Goal: Task Accomplishment & Management: Manage account settings

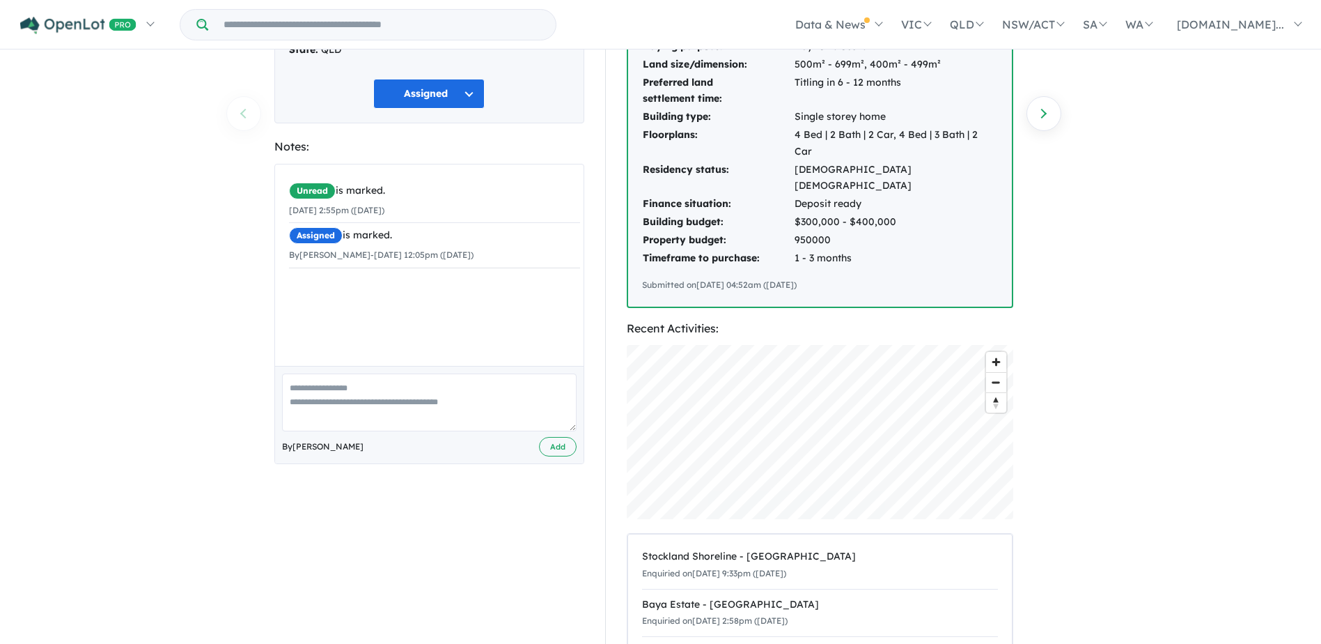
scroll to position [0, 103]
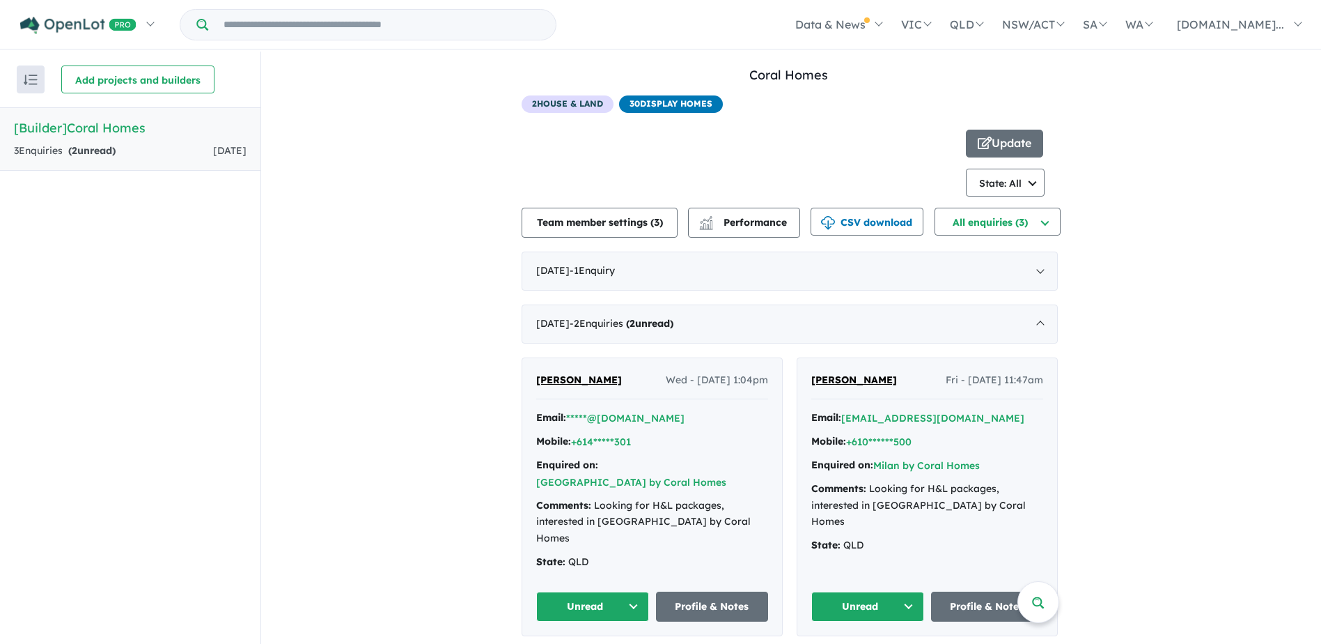
scroll to position [2, 0]
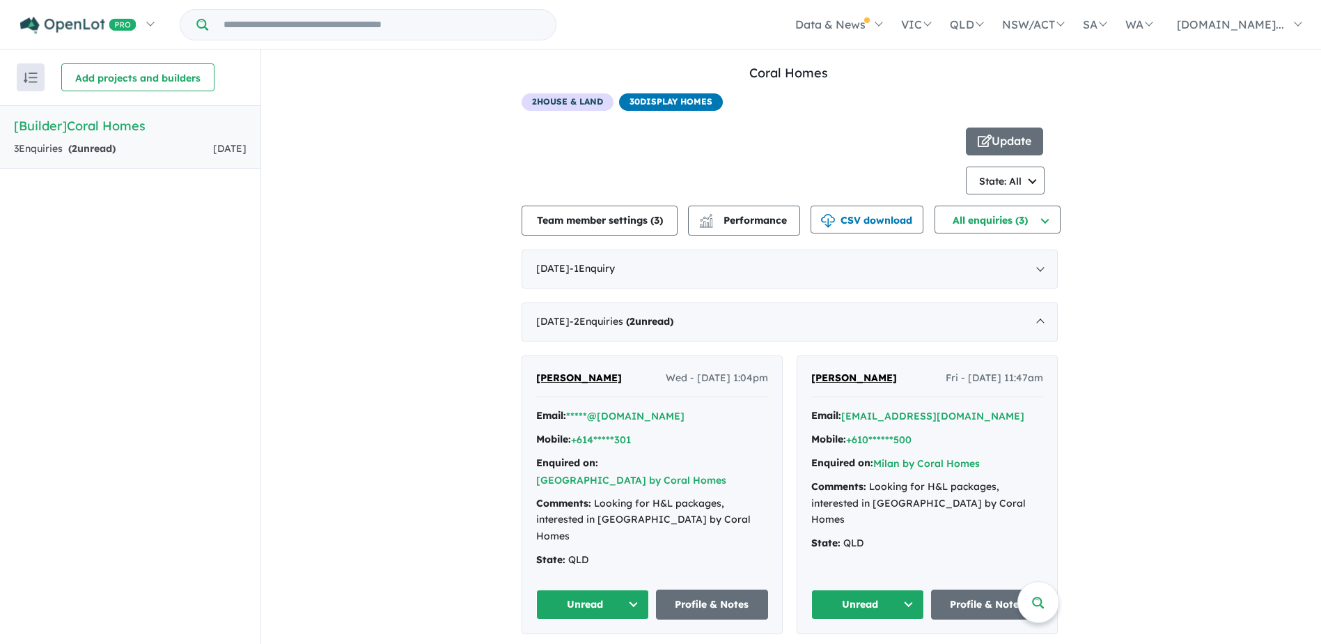
click at [948, 428] on div "Email: [EMAIL_ADDRESS][DOMAIN_NAME] Mobile: +610******500 Enquired on: [GEOGRAP…" at bounding box center [928, 482] width 232 height 151
click at [860, 376] on span "[PERSON_NAME]" at bounding box center [855, 377] width 86 height 13
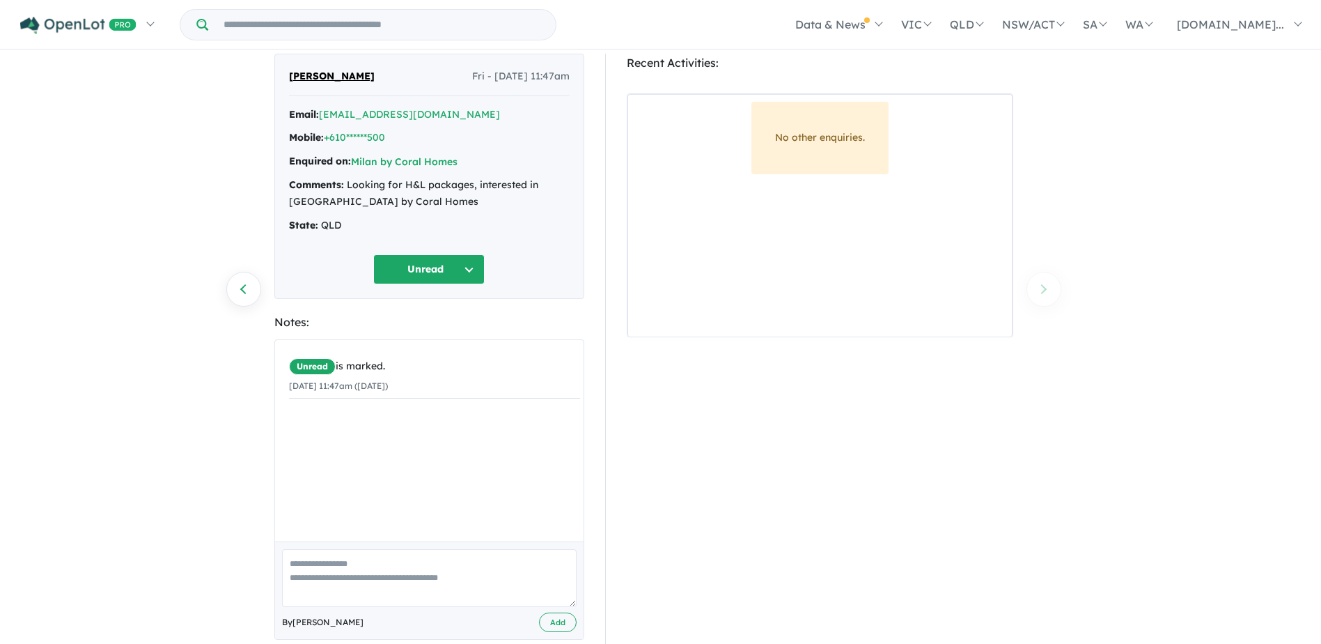
scroll to position [66, 0]
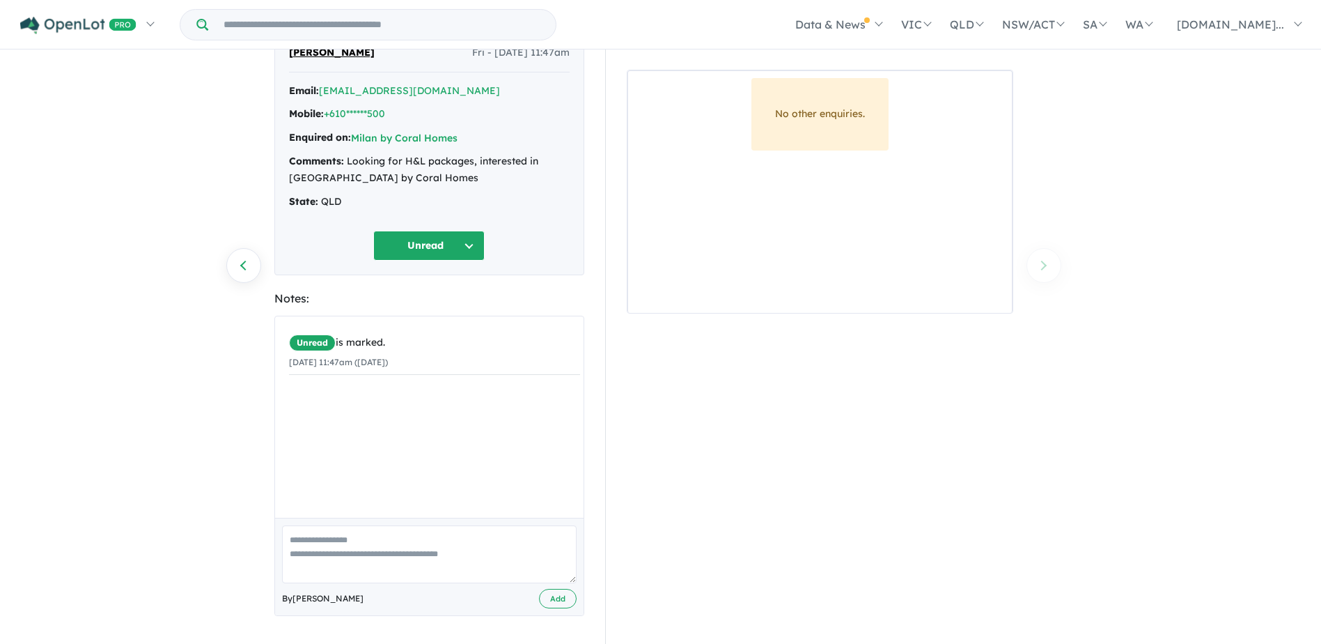
click at [471, 246] on button "Unread" at bounding box center [428, 246] width 111 height 30
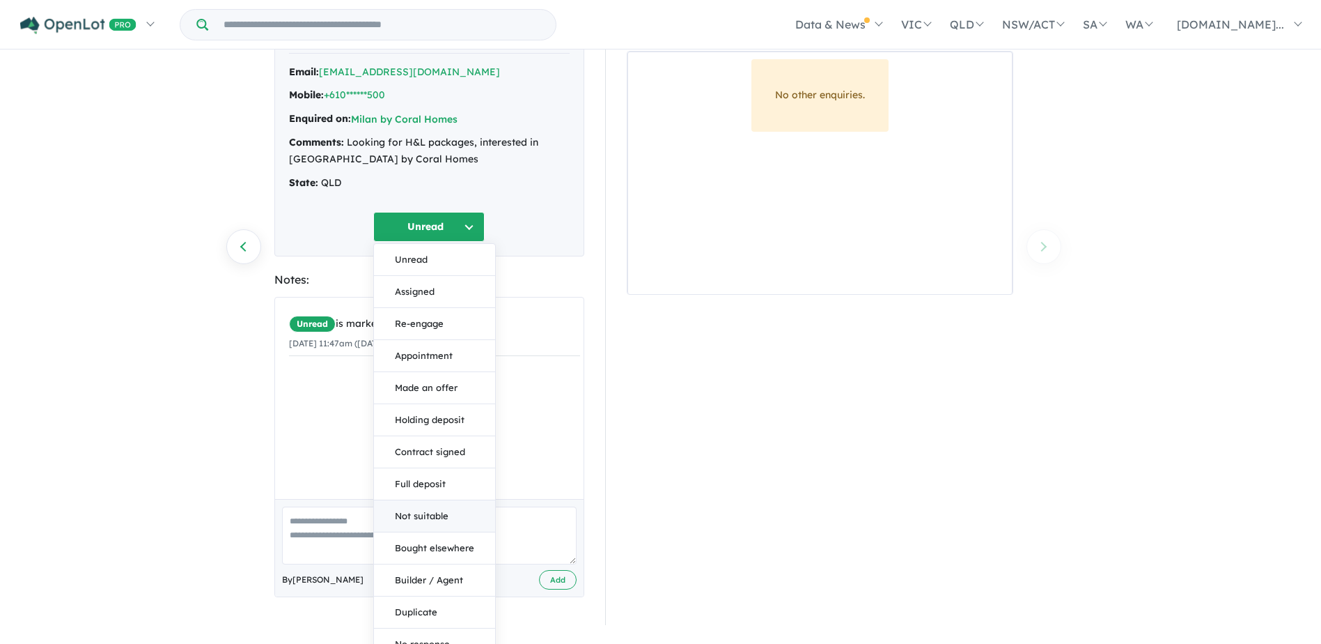
scroll to position [102, 0]
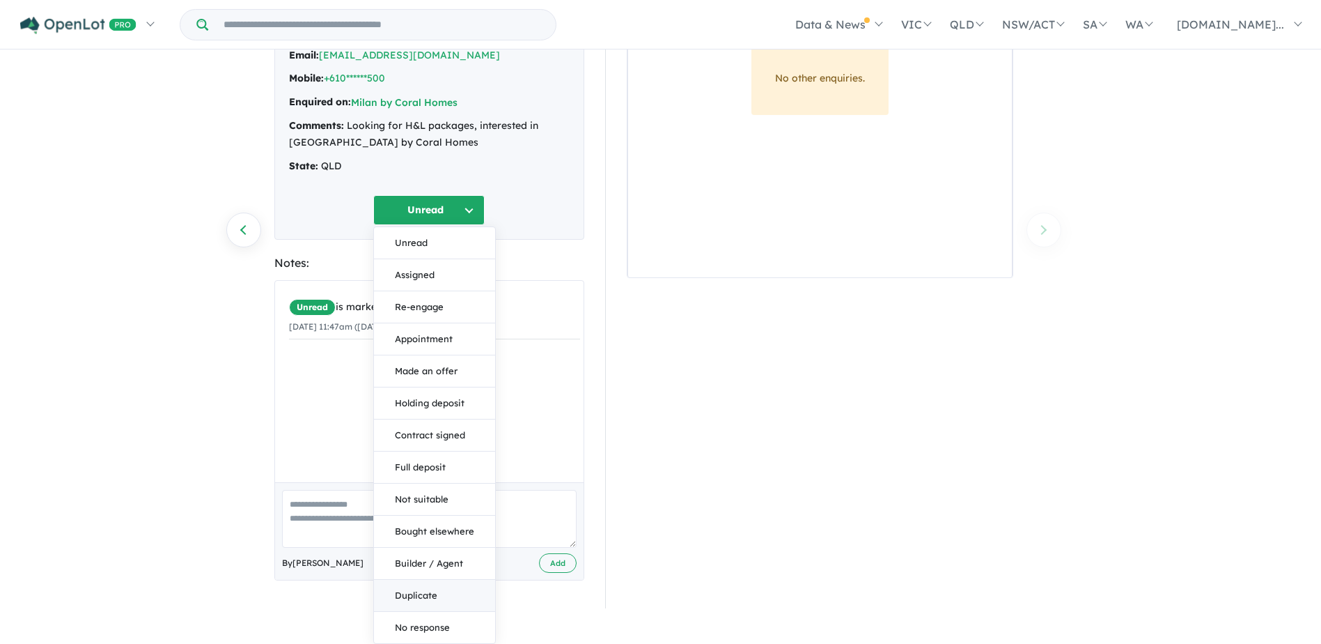
click at [435, 592] on button "Duplicate" at bounding box center [434, 596] width 121 height 32
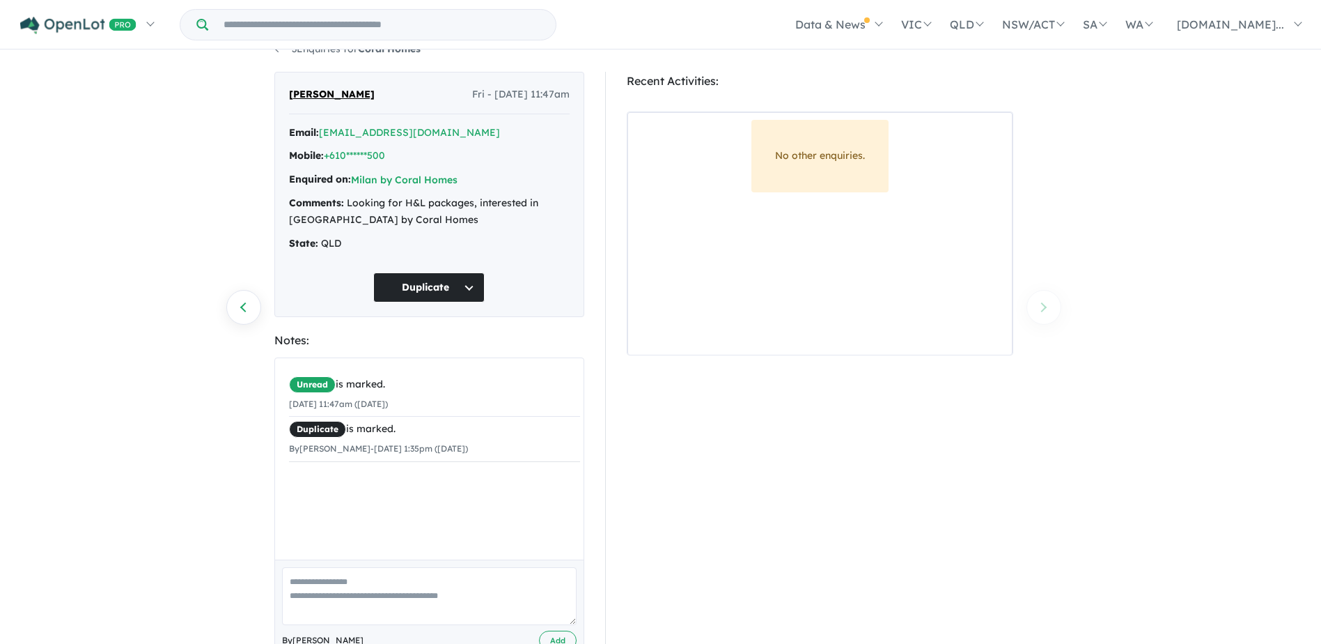
scroll to position [66, 0]
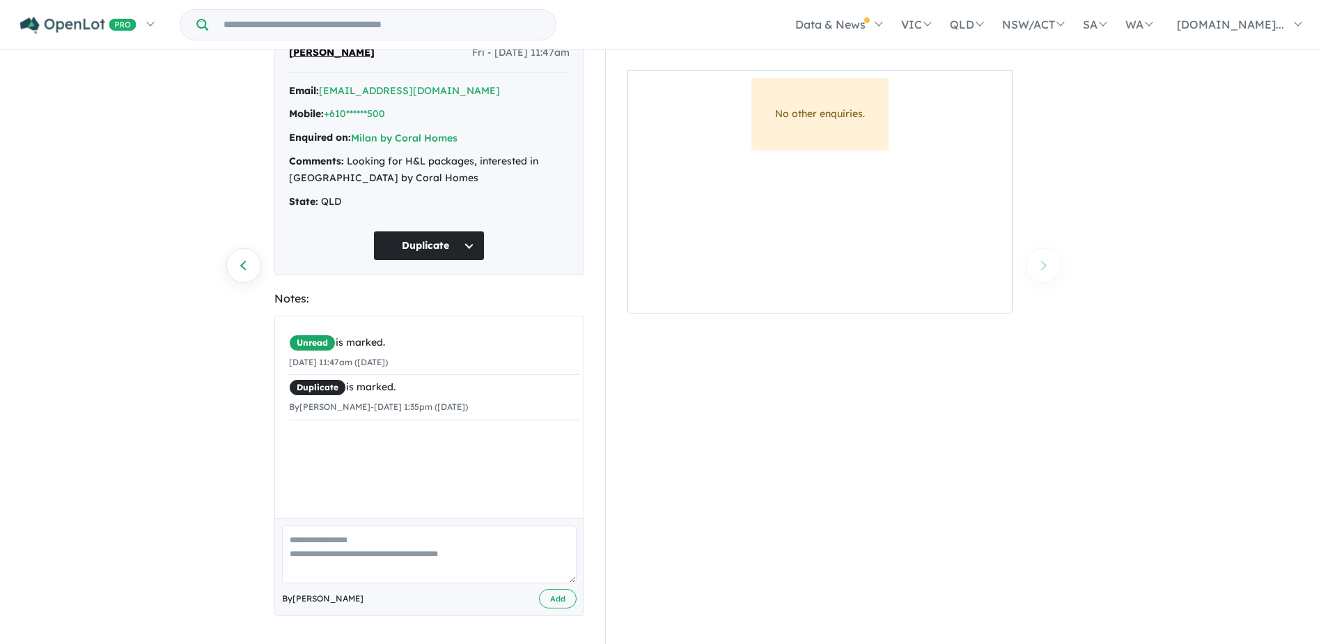
click at [319, 550] on textarea at bounding box center [429, 554] width 295 height 58
type textarea "**********"
click at [553, 595] on button "Add" at bounding box center [558, 599] width 38 height 20
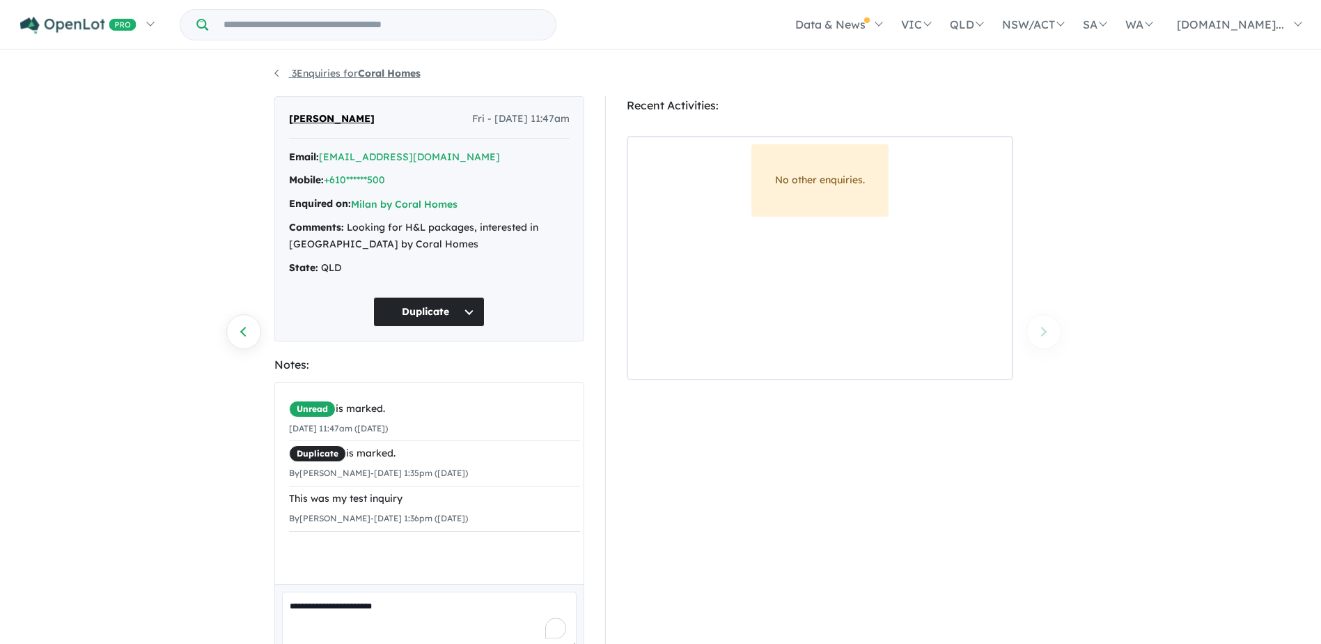
click at [276, 71] on link "3 Enquiries for Coral Homes" at bounding box center [347, 73] width 146 height 13
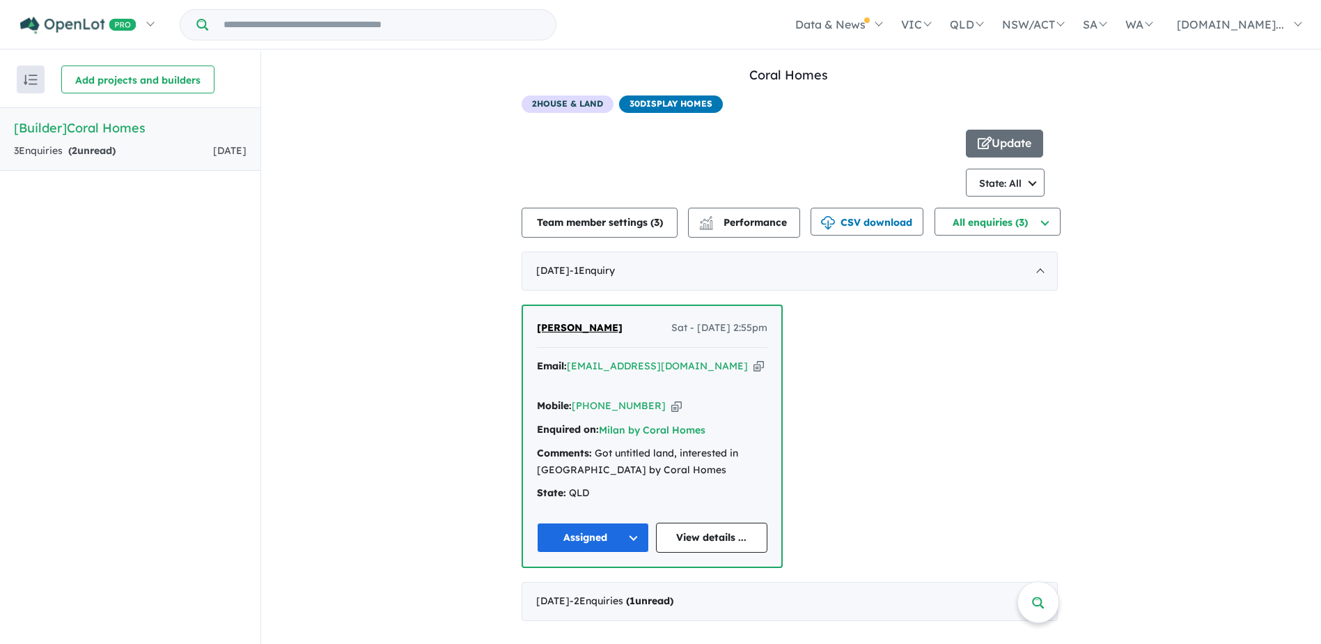
scroll to position [2, 0]
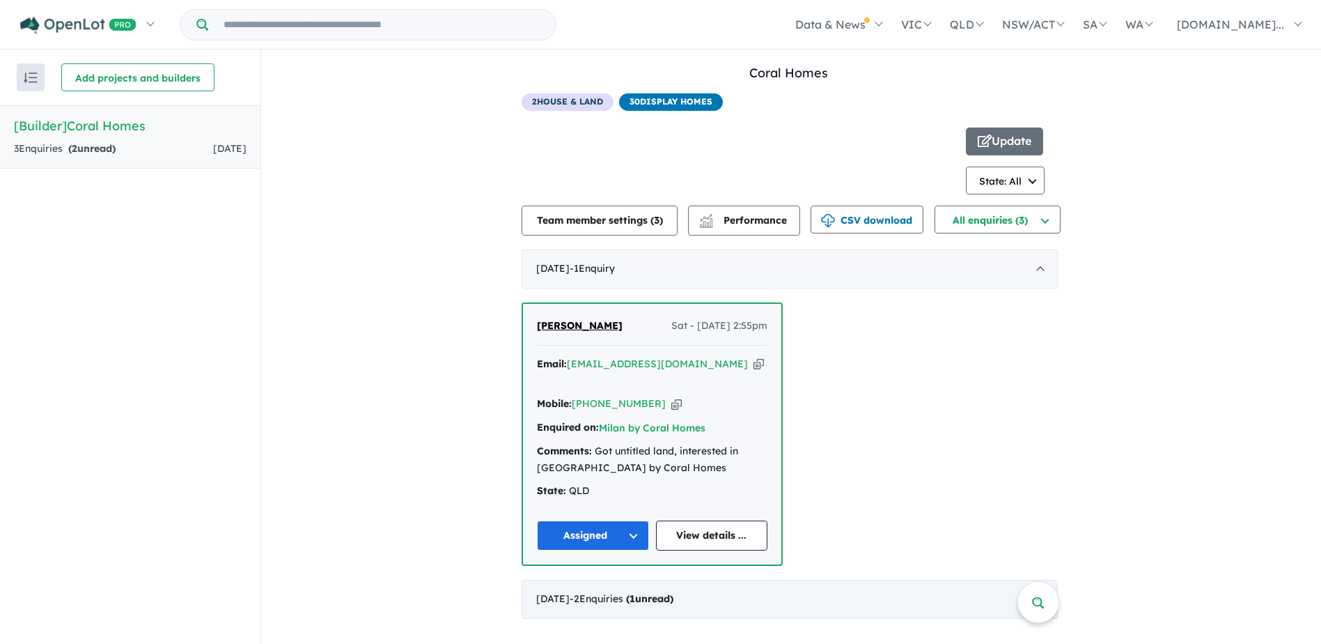
click at [973, 582] on div "July 2025 - 2 Enquir ies ( 1 unread)" at bounding box center [790, 599] width 536 height 39
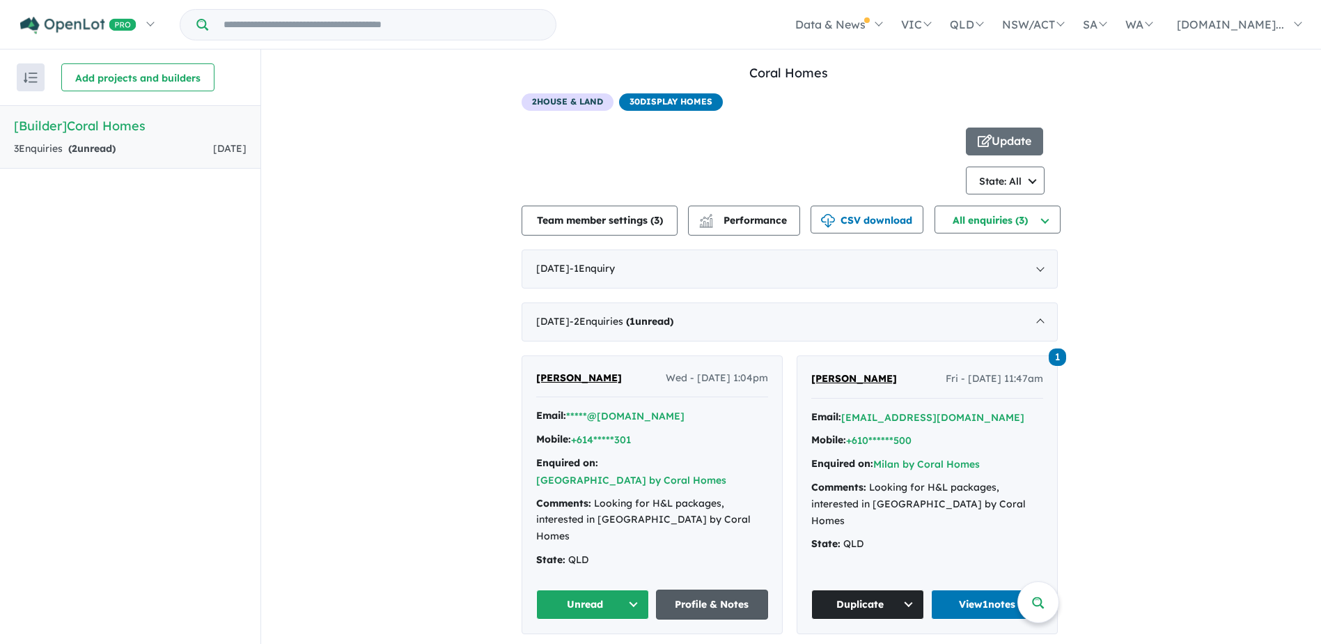
click at [694, 589] on link "Profile & Notes" at bounding box center [712, 604] width 113 height 30
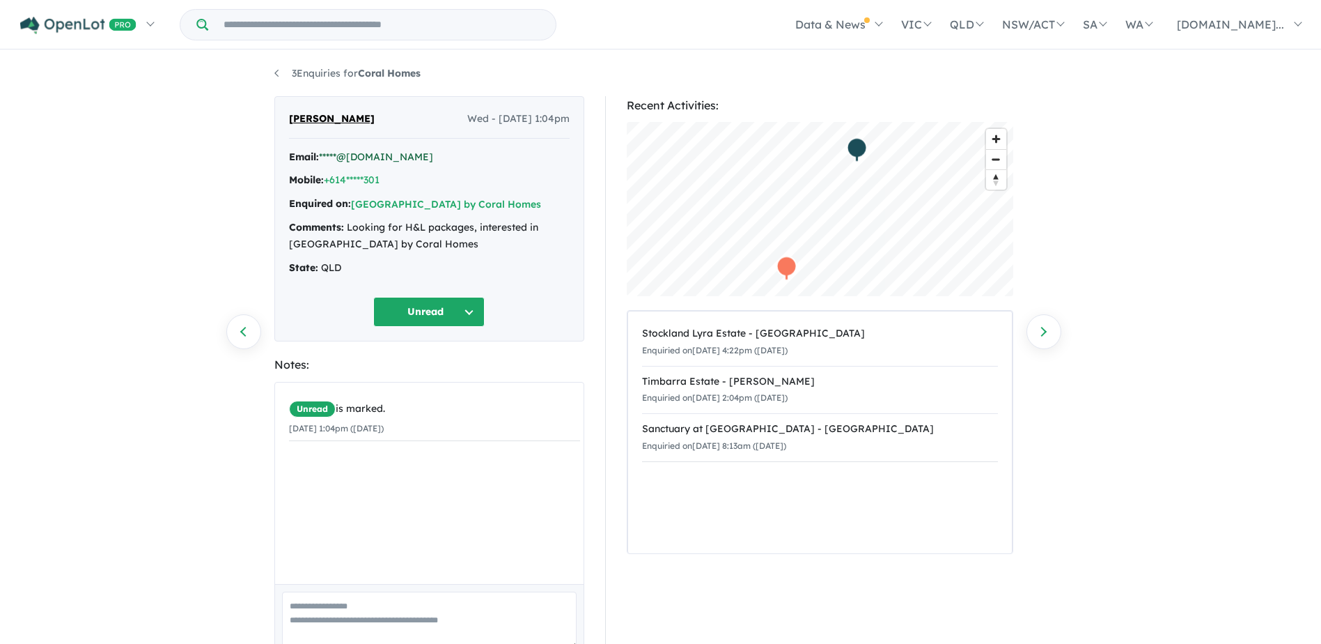
click at [346, 155] on link "*****@[DOMAIN_NAME]" at bounding box center [376, 156] width 114 height 13
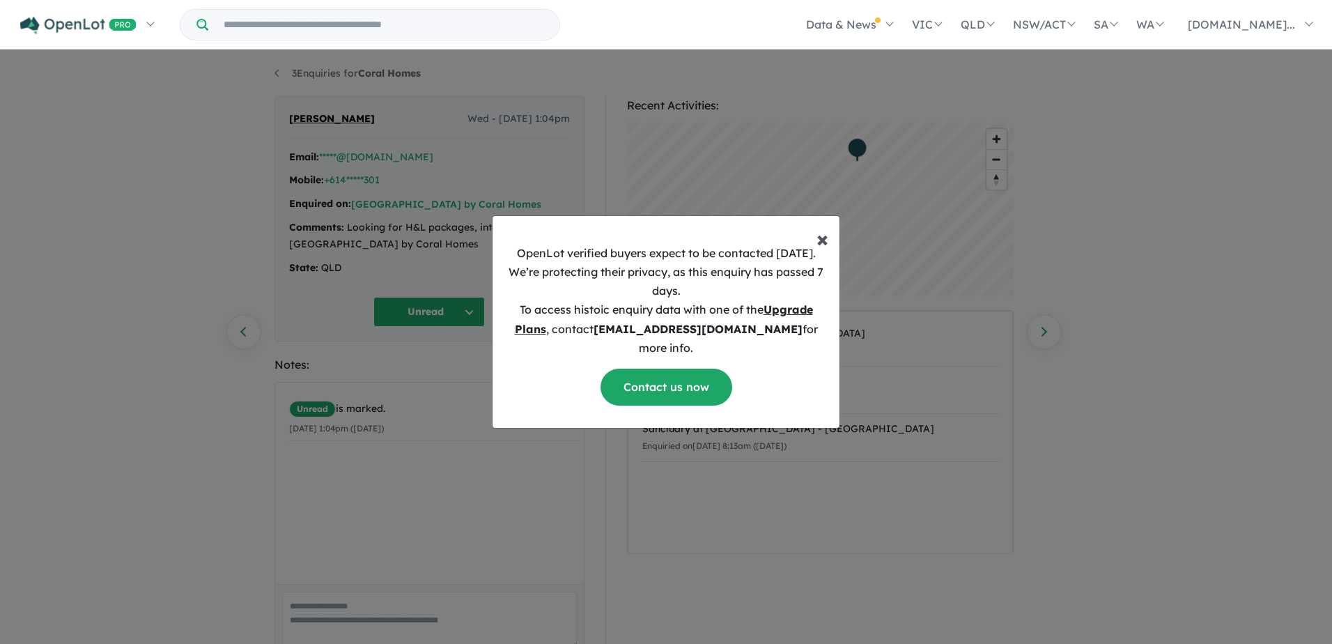
click at [821, 249] on span "×" at bounding box center [822, 238] width 12 height 28
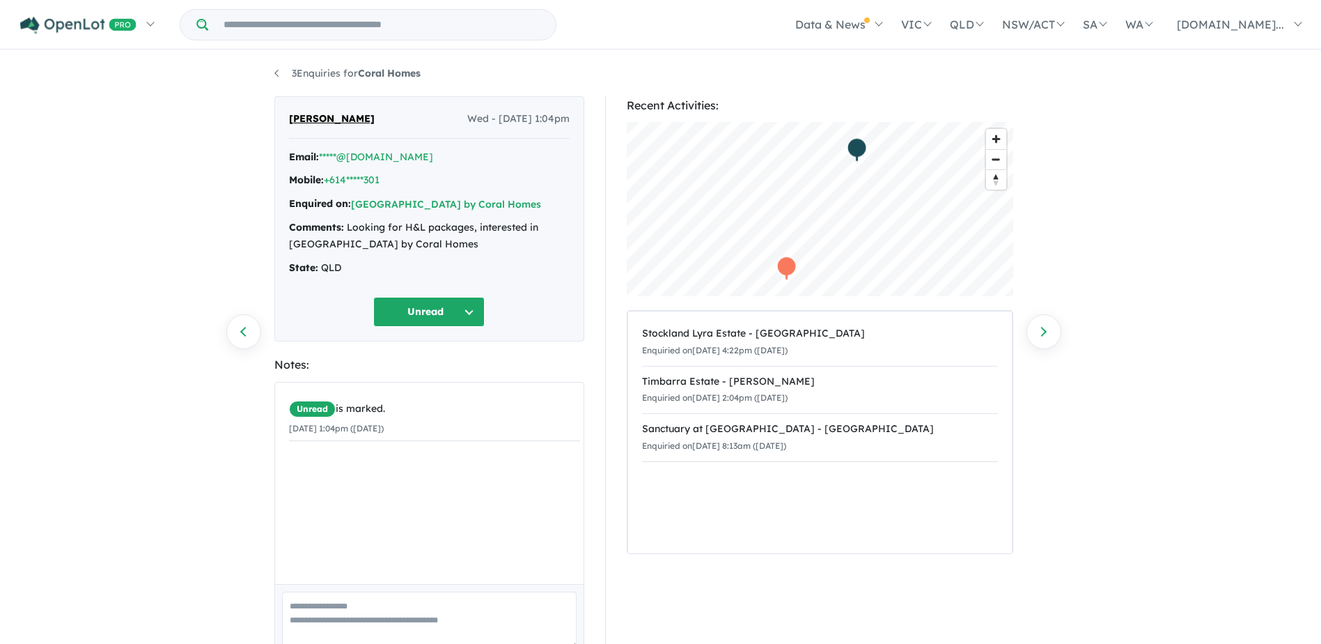
click at [445, 316] on button "Unread" at bounding box center [428, 312] width 111 height 30
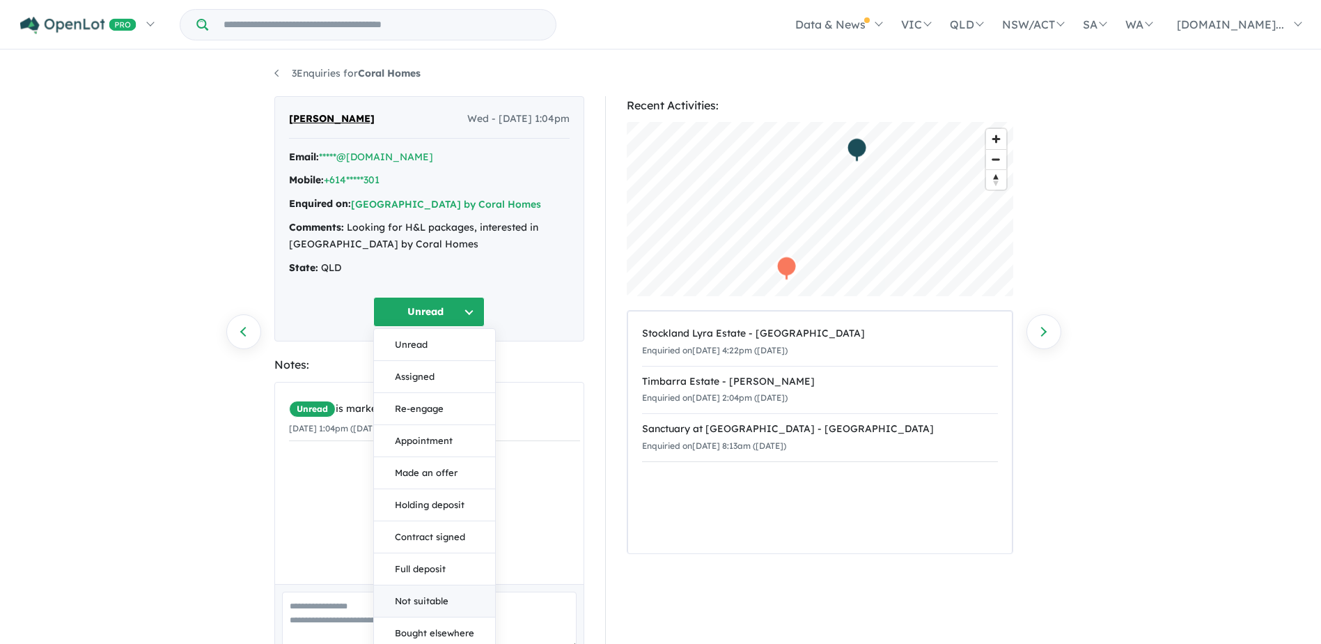
scroll to position [102, 0]
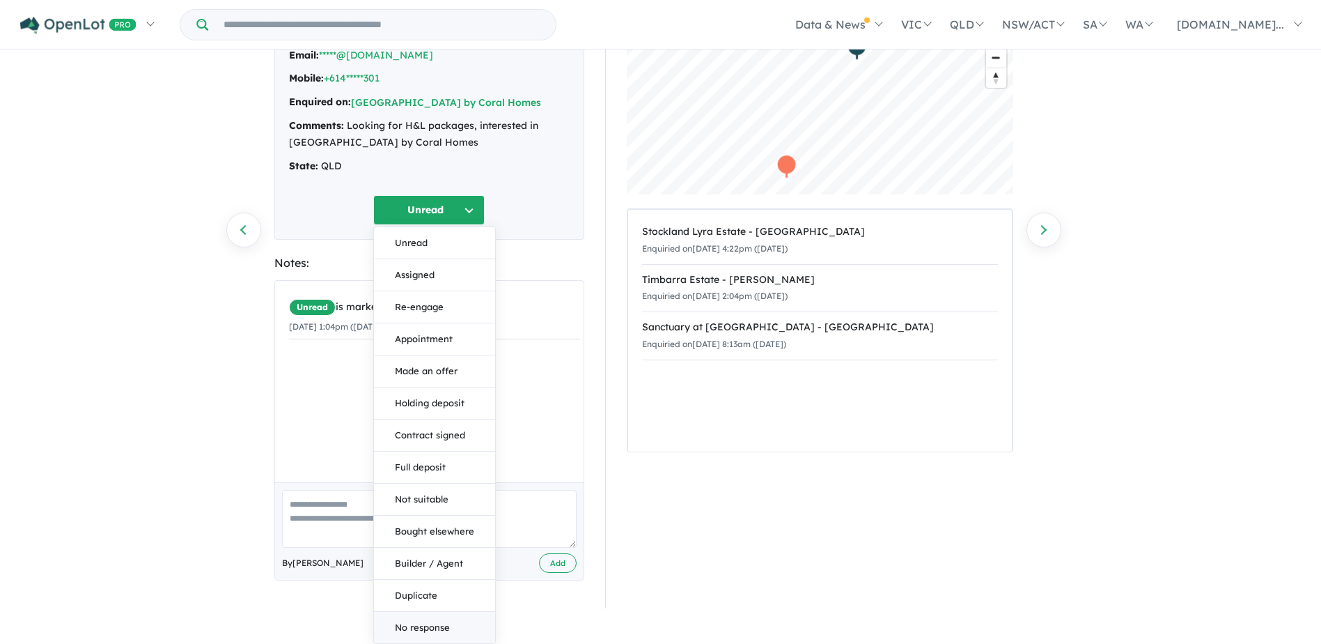
click at [447, 624] on button "No response" at bounding box center [434, 627] width 121 height 31
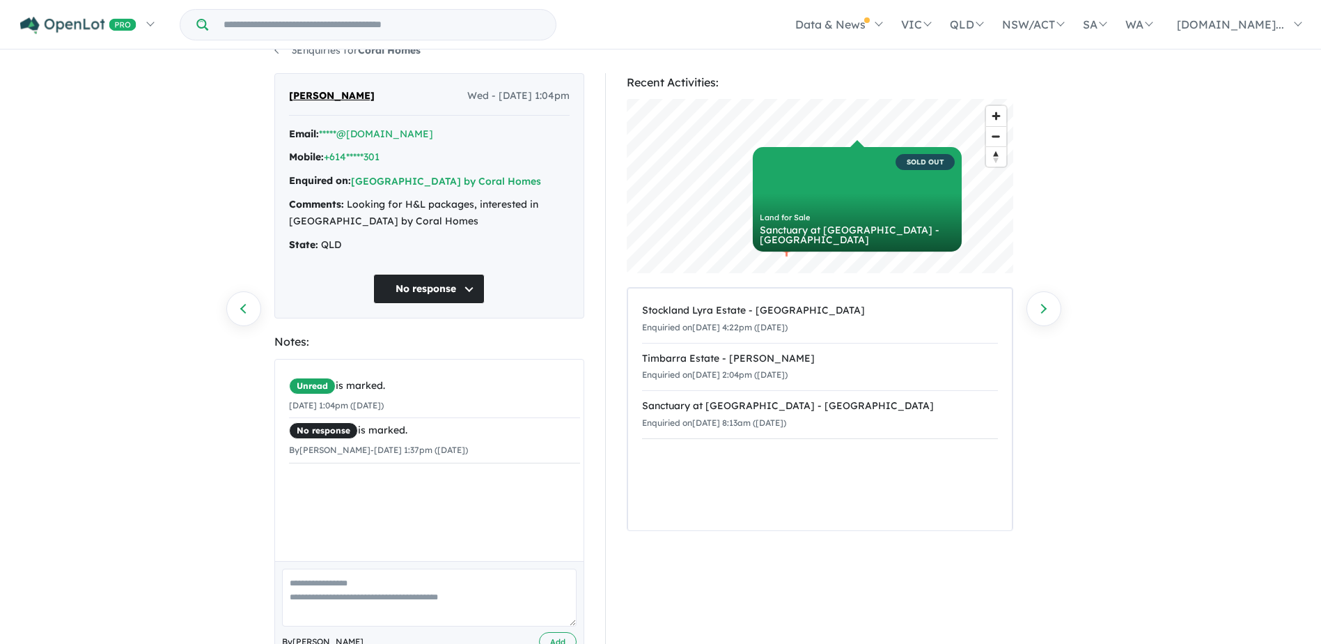
scroll to position [0, 0]
